Goal: Information Seeking & Learning: Find specific page/section

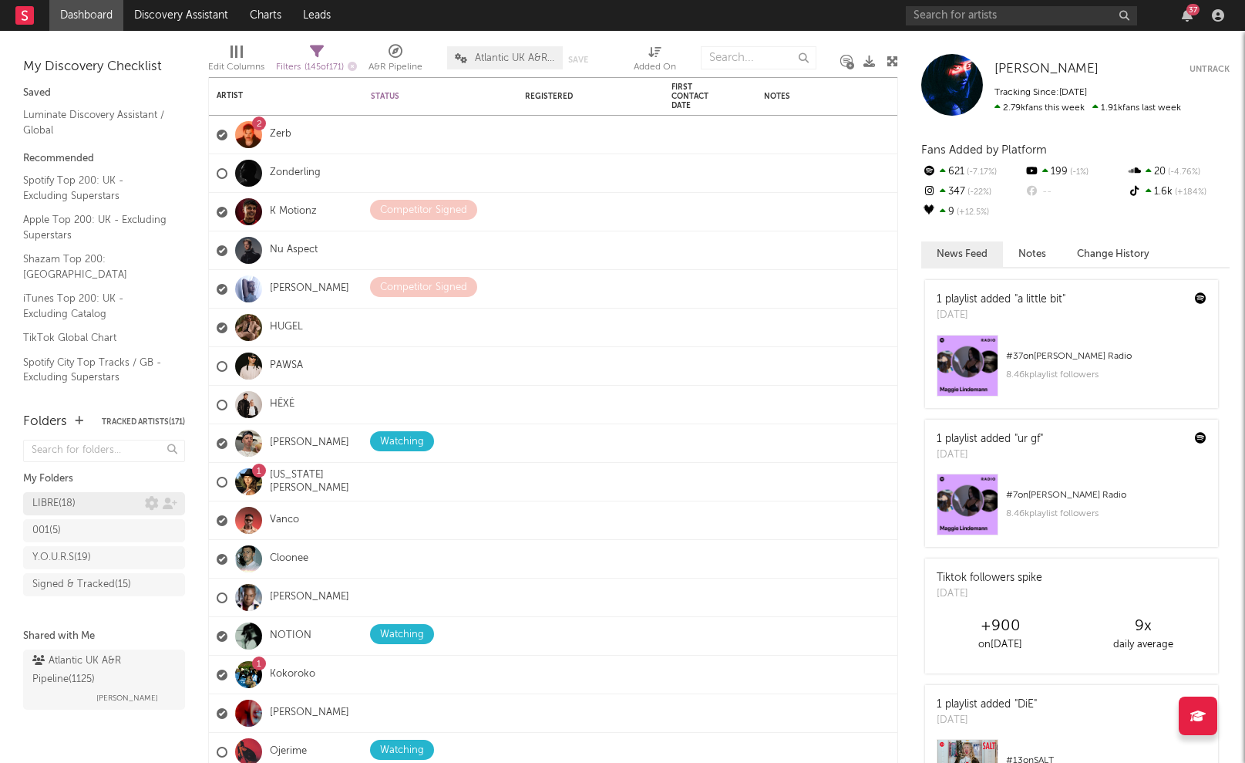
click at [74, 504] on div "LIBRE ( 18 )" at bounding box center [53, 503] width 43 height 19
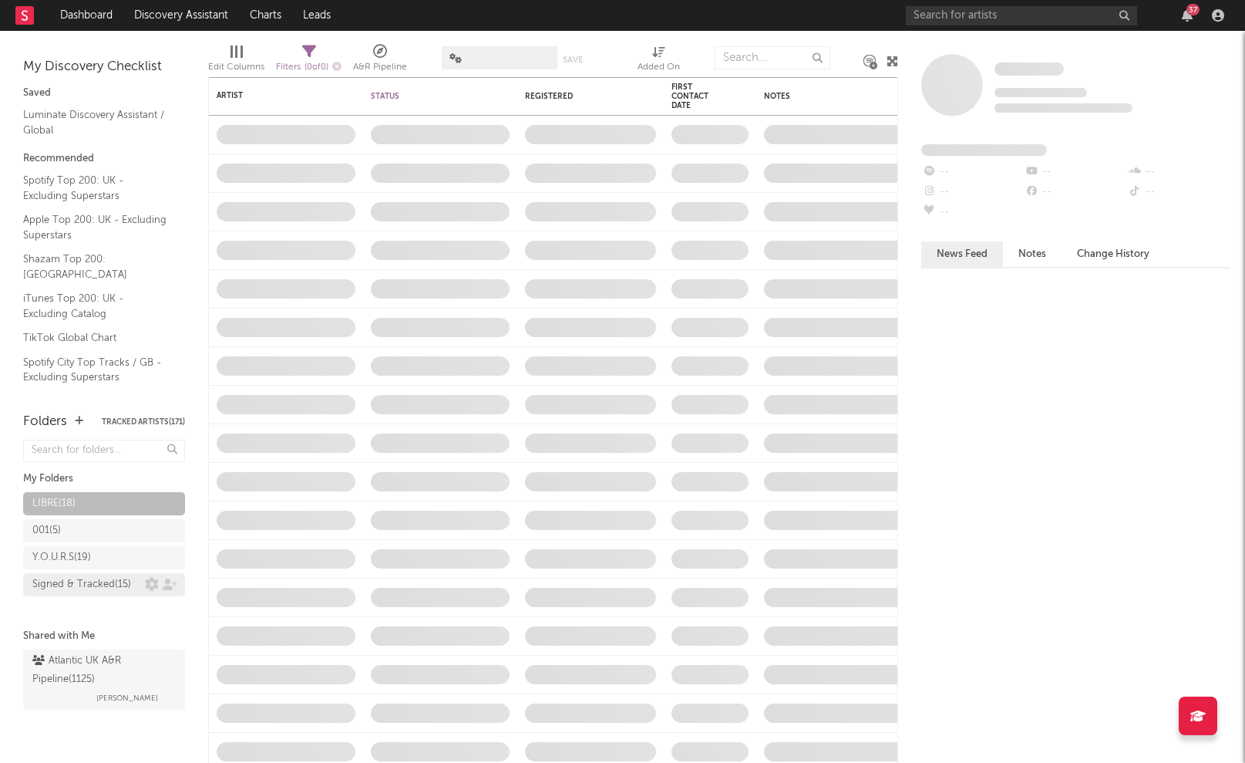
click at [91, 594] on div "Signed & Tracked ( 15 )" at bounding box center [81, 584] width 99 height 19
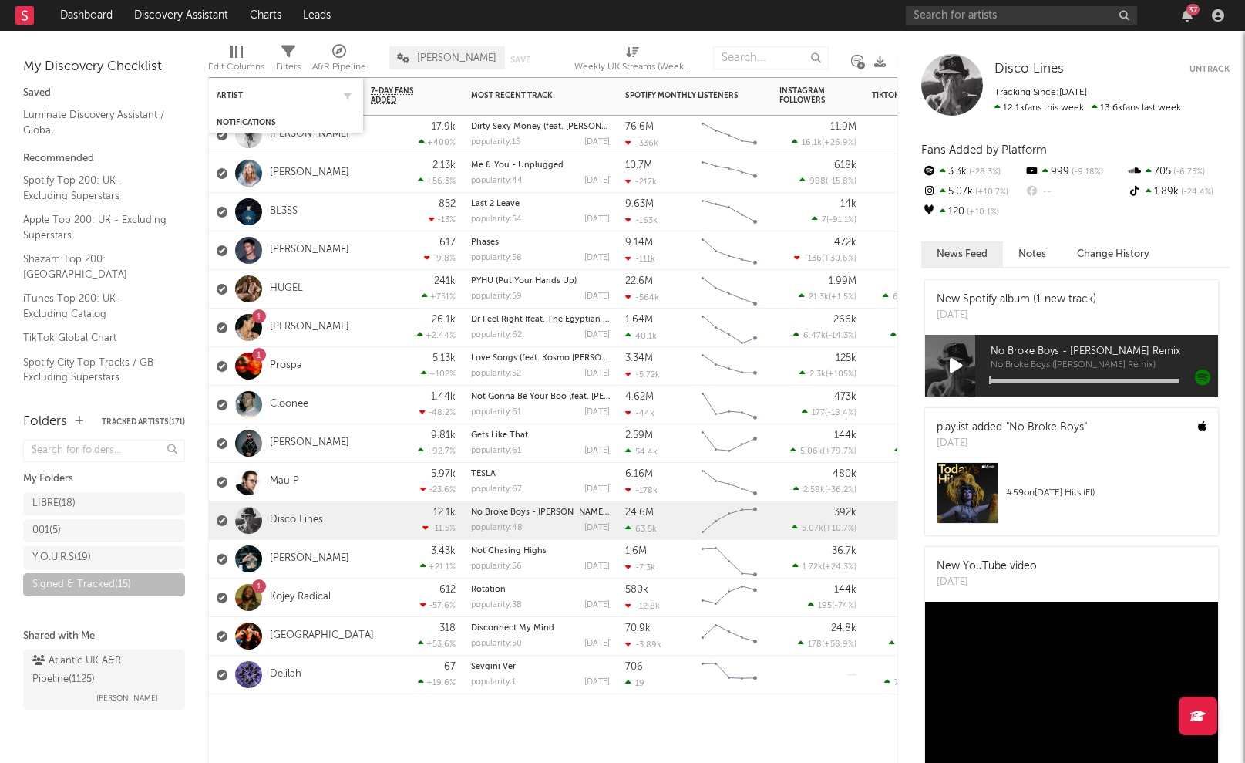
click at [281, 105] on div "Artist" at bounding box center [286, 95] width 139 height 30
click at [245, 93] on div "Artist" at bounding box center [275, 95] width 116 height 9
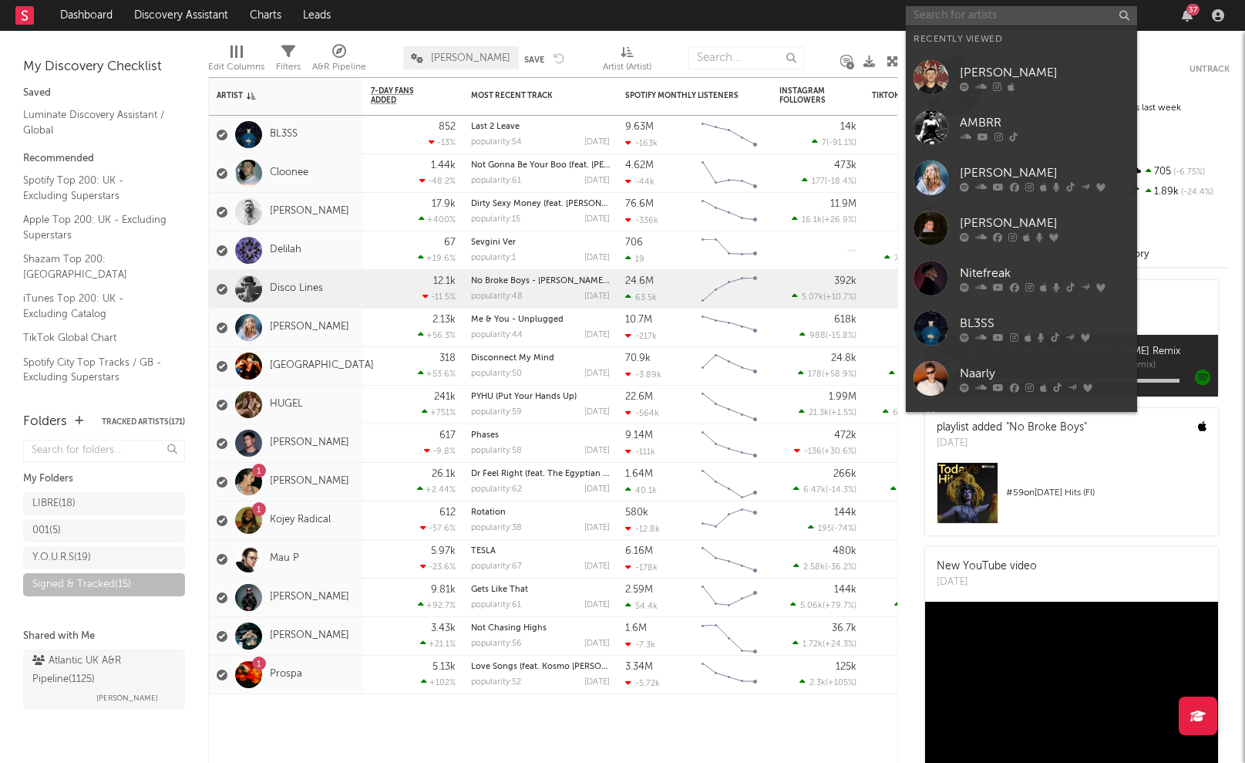
click at [941, 21] on input "text" at bounding box center [1021, 15] width 231 height 19
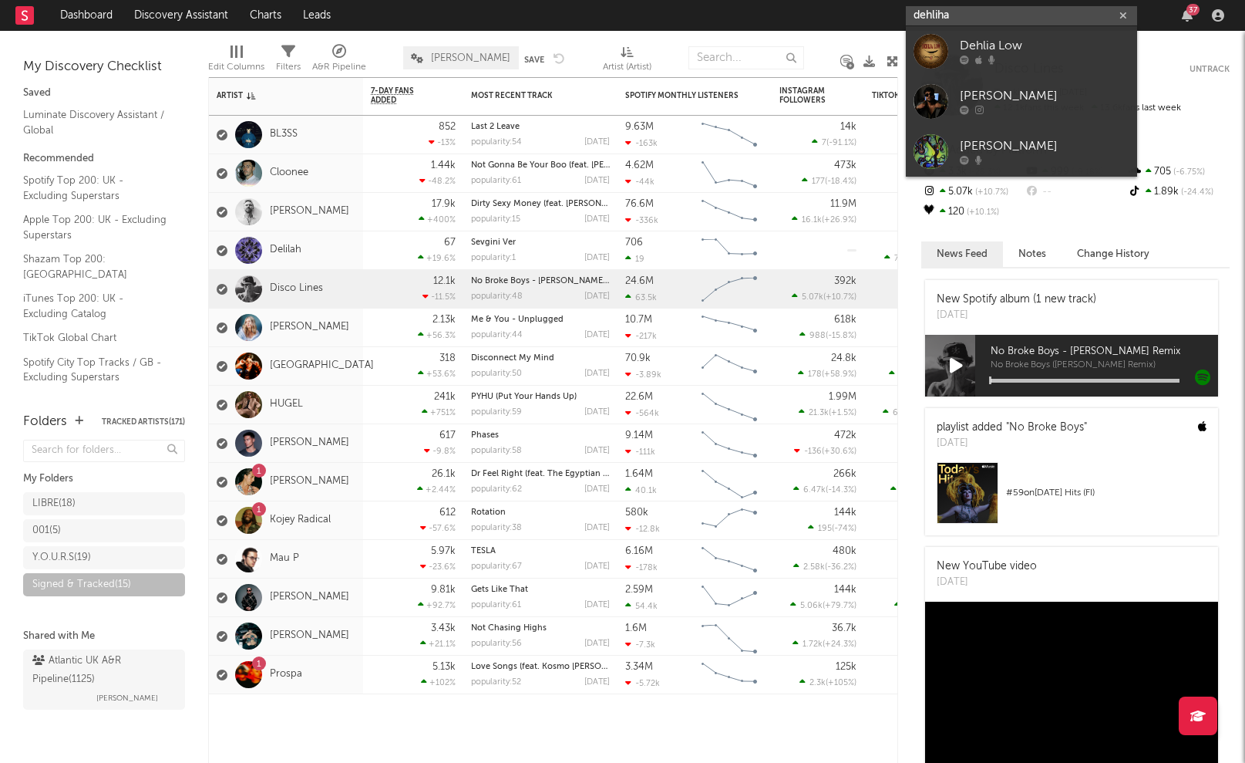
drag, startPoint x: 989, startPoint y: 21, endPoint x: 889, endPoint y: 20, distance: 100.3
click at [889, 20] on nav "Dashboard Discovery Assistant Charts Leads dehliha 37" at bounding box center [622, 15] width 1245 height 31
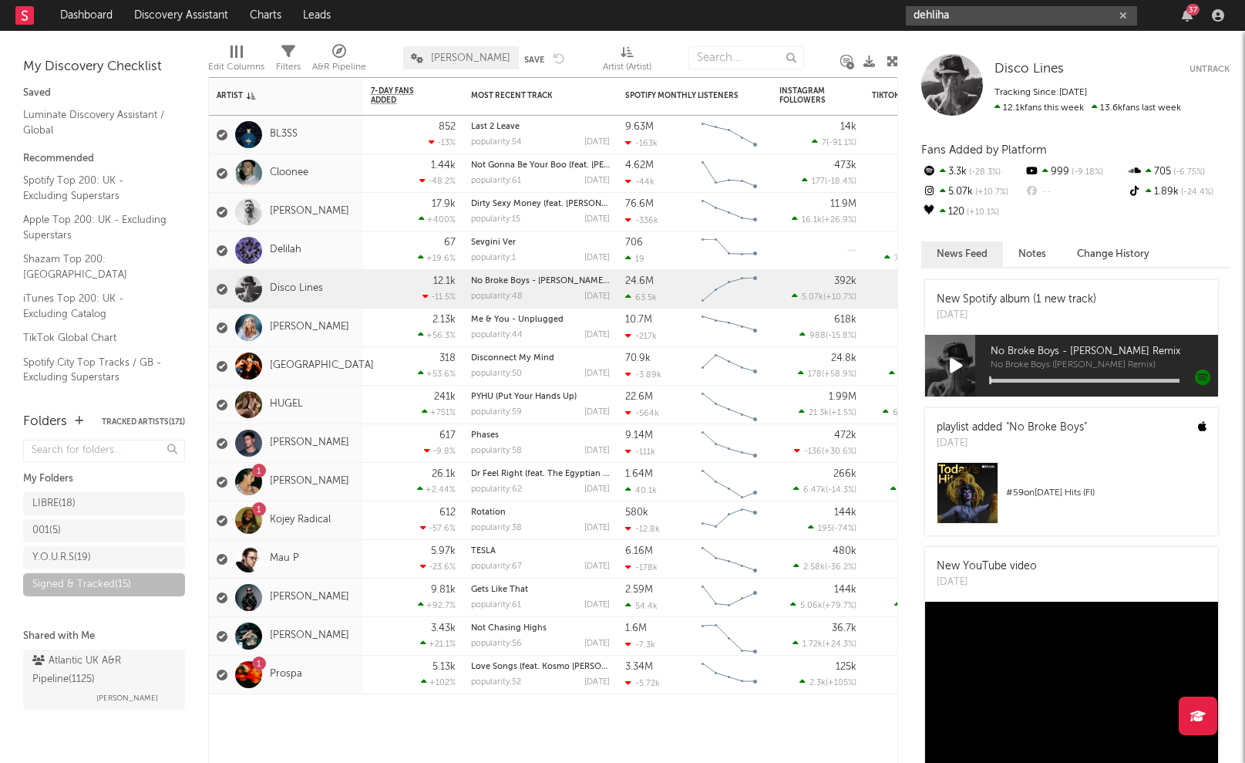
type input "dehliha"
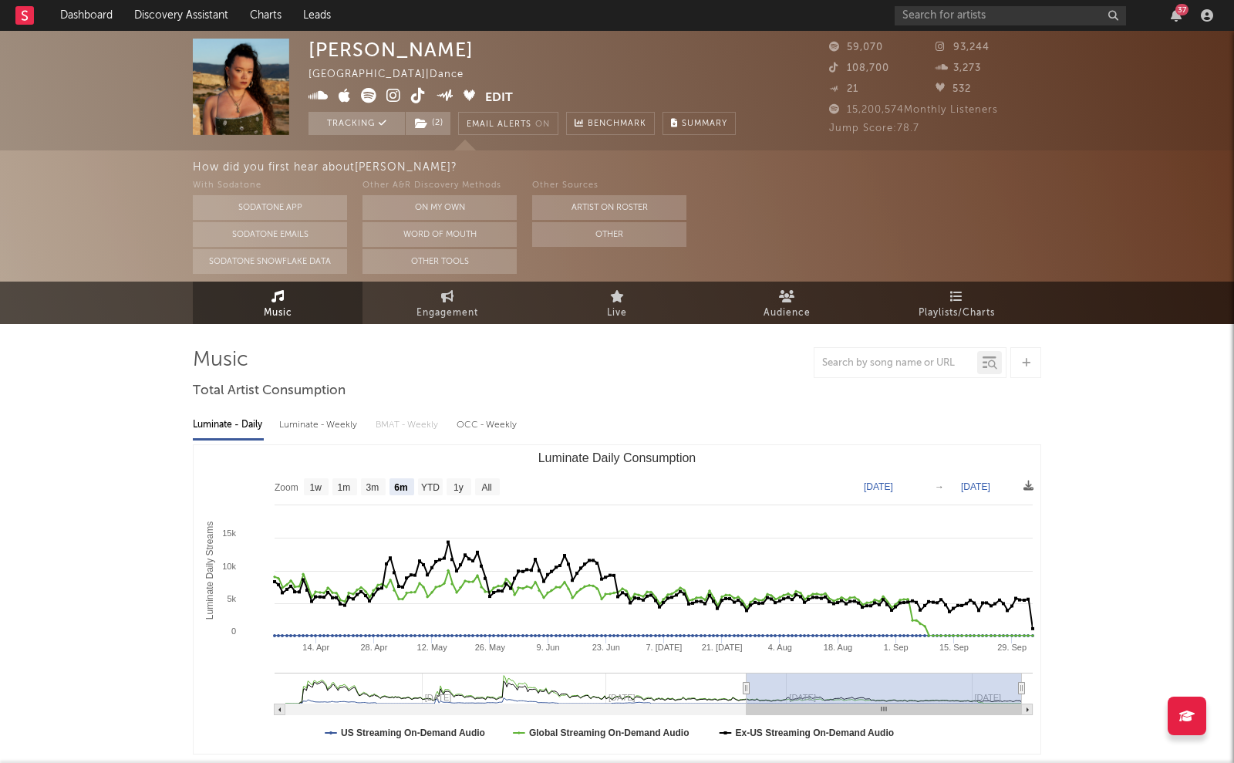
select select "6m"
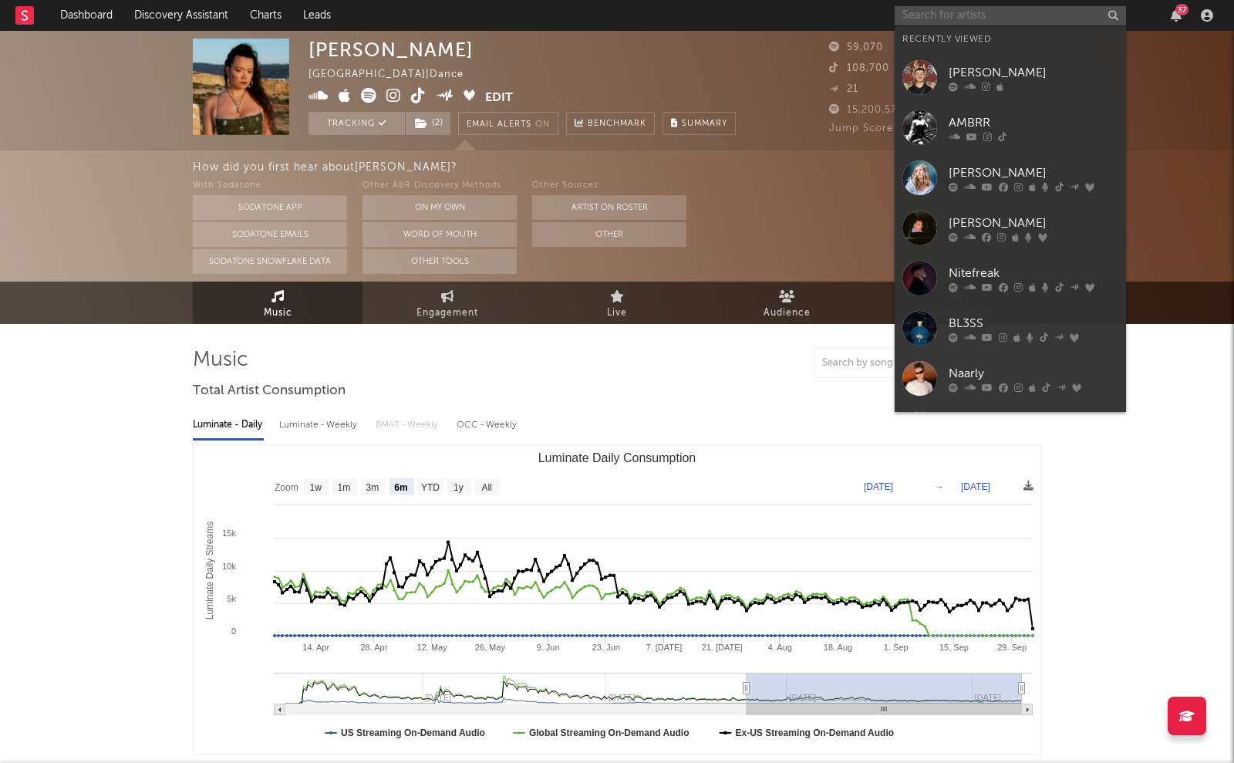
click at [920, 21] on input "text" at bounding box center [1010, 15] width 231 height 19
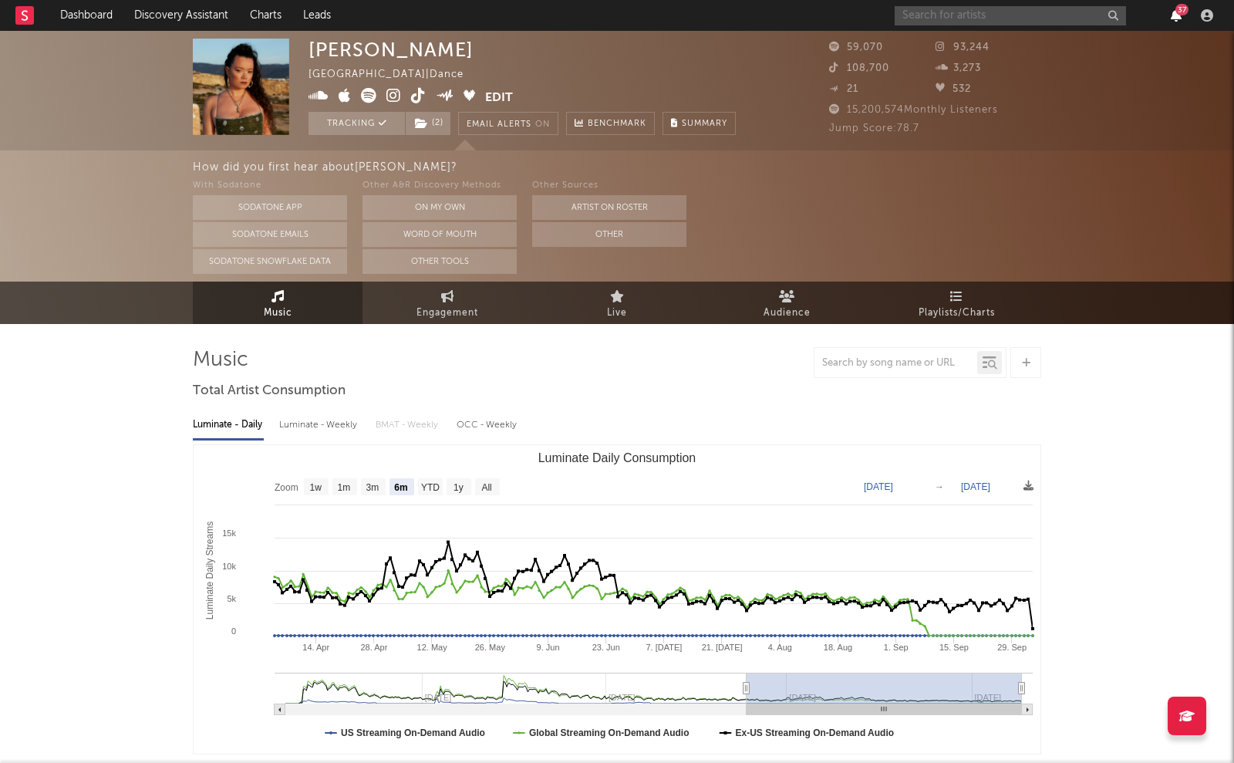
click at [1176, 18] on icon "button" at bounding box center [1176, 15] width 11 height 12
click at [36, 69] on div "[PERSON_NAME] [GEOGRAPHIC_DATA] | Dance Edit Tracking ( 2 ) Email Alerts On Ben…" at bounding box center [617, 91] width 1234 height 120
